Goal: Navigation & Orientation: Find specific page/section

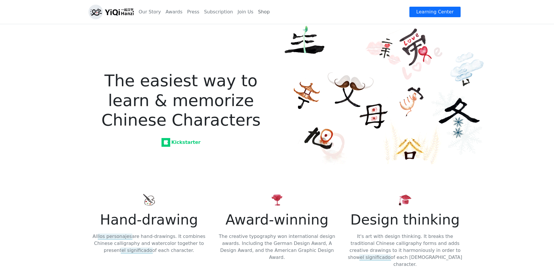
click at [256, 12] on link "Shop" at bounding box center [264, 12] width 16 height 12
click at [205, 9] on link "Subscription" at bounding box center [218, 12] width 33 height 12
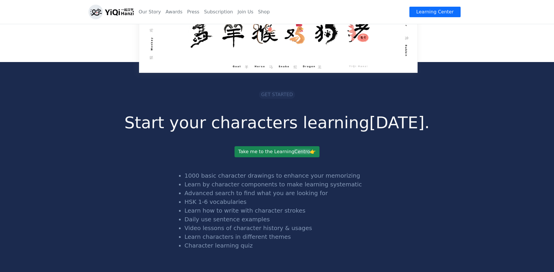
scroll to position [1282, 0]
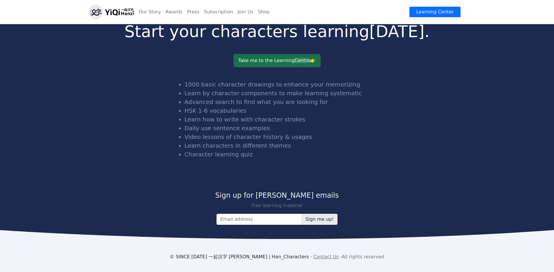
click at [277, 55] on link "Take me to the Learning 👉" at bounding box center [277, 60] width 85 height 11
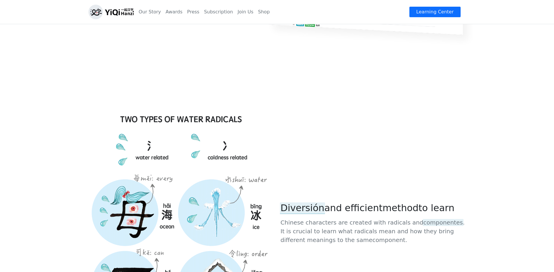
scroll to position [0, 0]
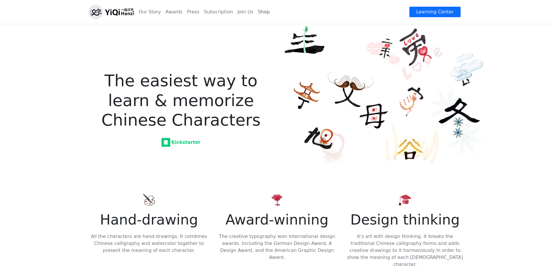
click at [262, 14] on link "Shop" at bounding box center [264, 12] width 16 height 12
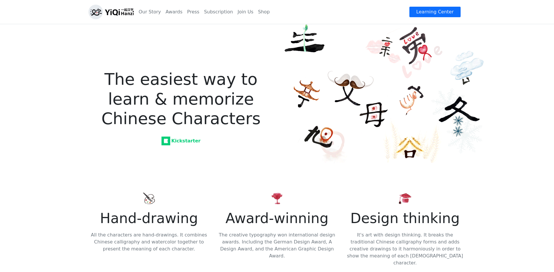
scroll to position [1, 0]
click at [256, 12] on link "Shop" at bounding box center [264, 12] width 16 height 12
